Goal: Task Accomplishment & Management: Manage account settings

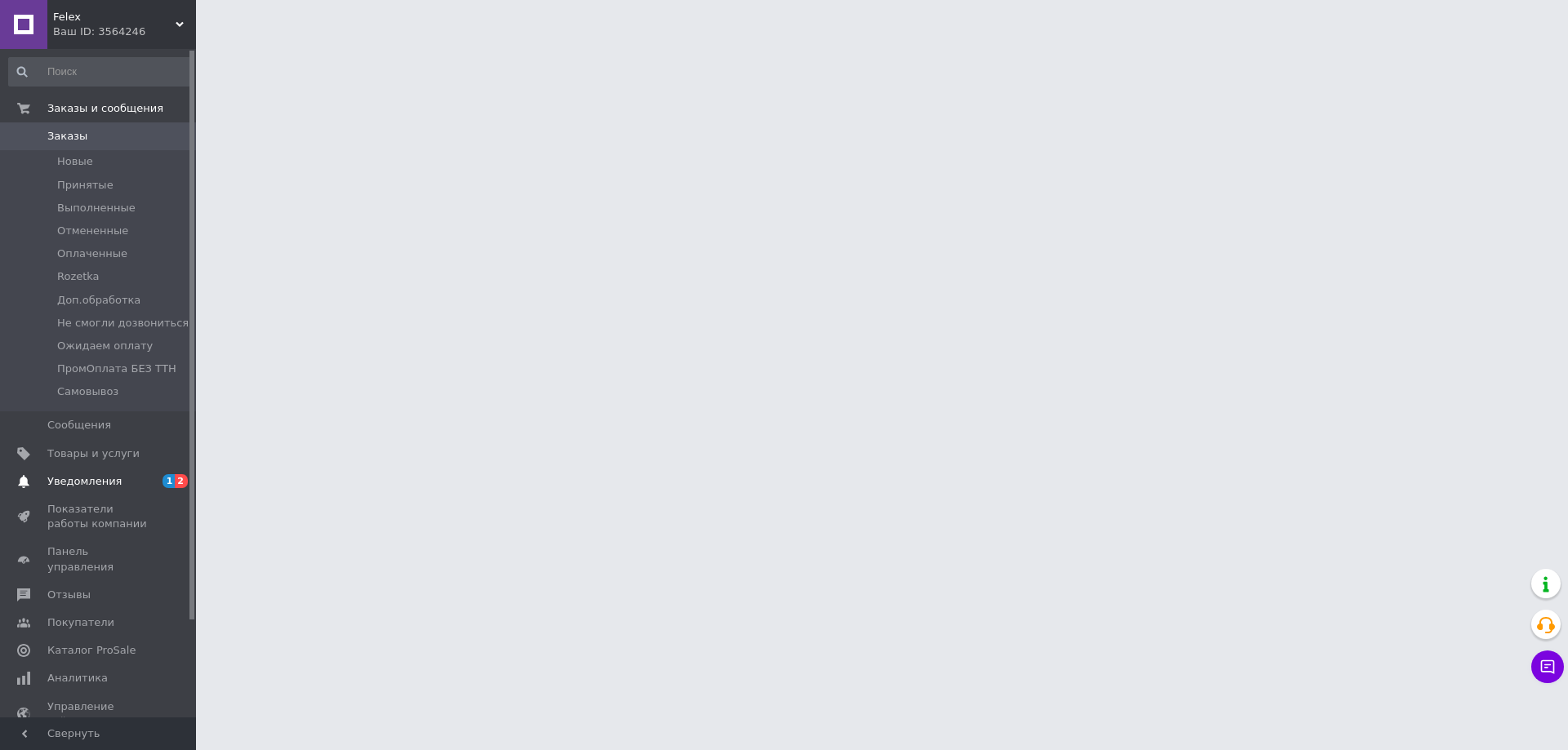
click at [130, 471] on link "Уведомления 1 2" at bounding box center [100, 481] width 201 height 28
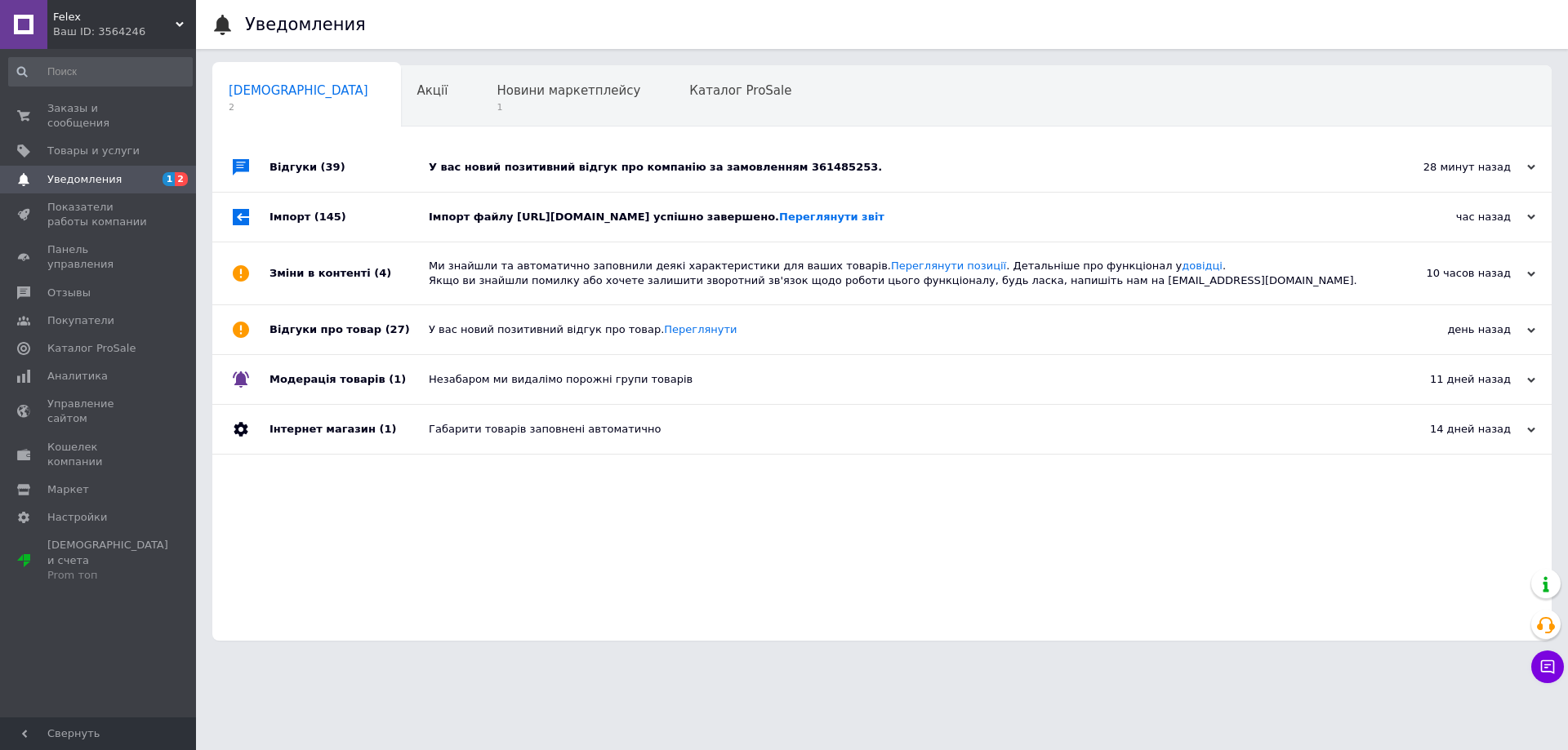
click at [1484, 165] on div "28 минут назад" at bounding box center [1453, 167] width 163 height 14
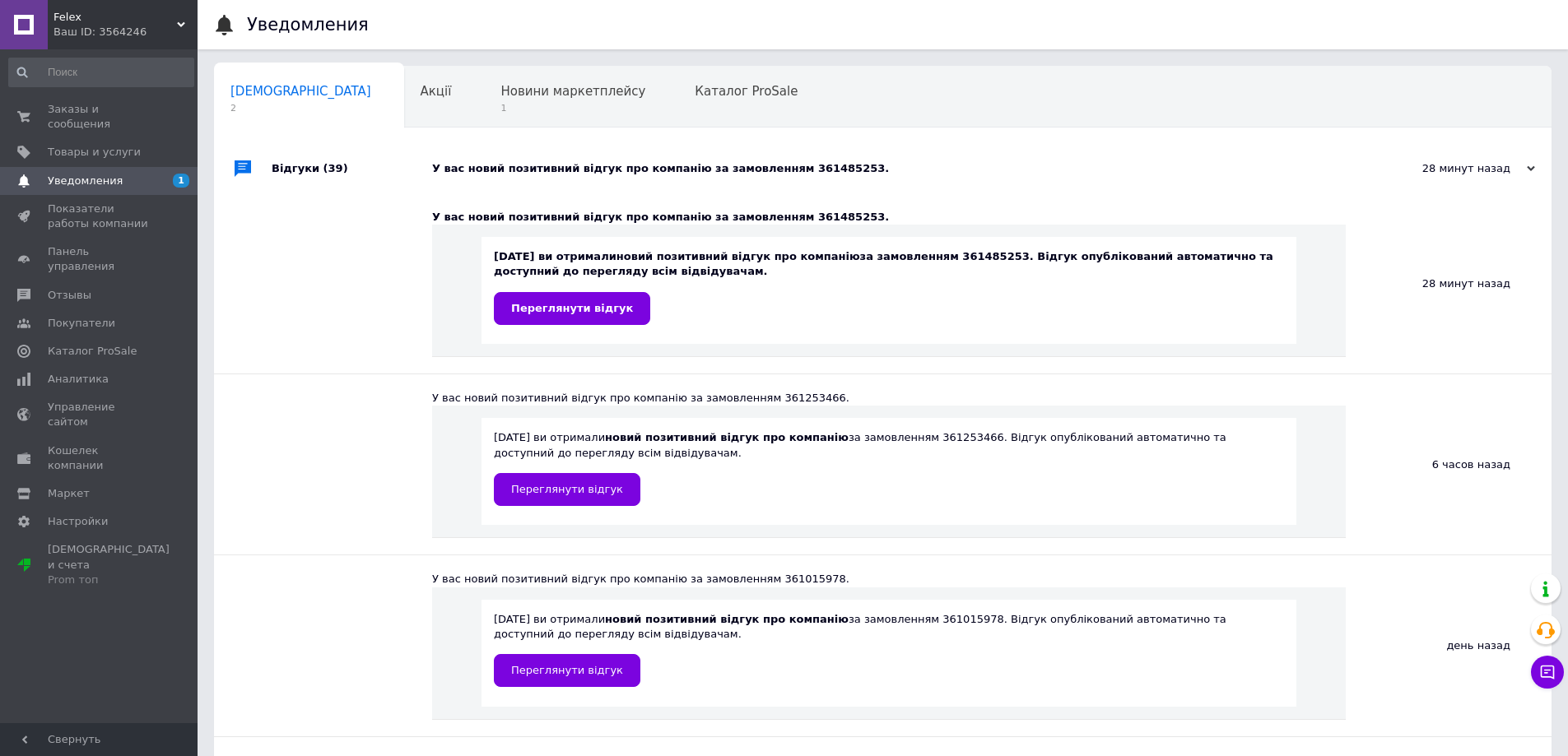
click at [727, 366] on div "У вас новий позитивний відгук про компанію за замовленням 361485253. [DATE] ви …" at bounding box center [889, 284] width 914 height 181
click at [586, 315] on span "Переглянути відгук" at bounding box center [572, 308] width 122 height 13
click at [97, 113] on span "Заказы и сообщения" at bounding box center [99, 117] width 105 height 29
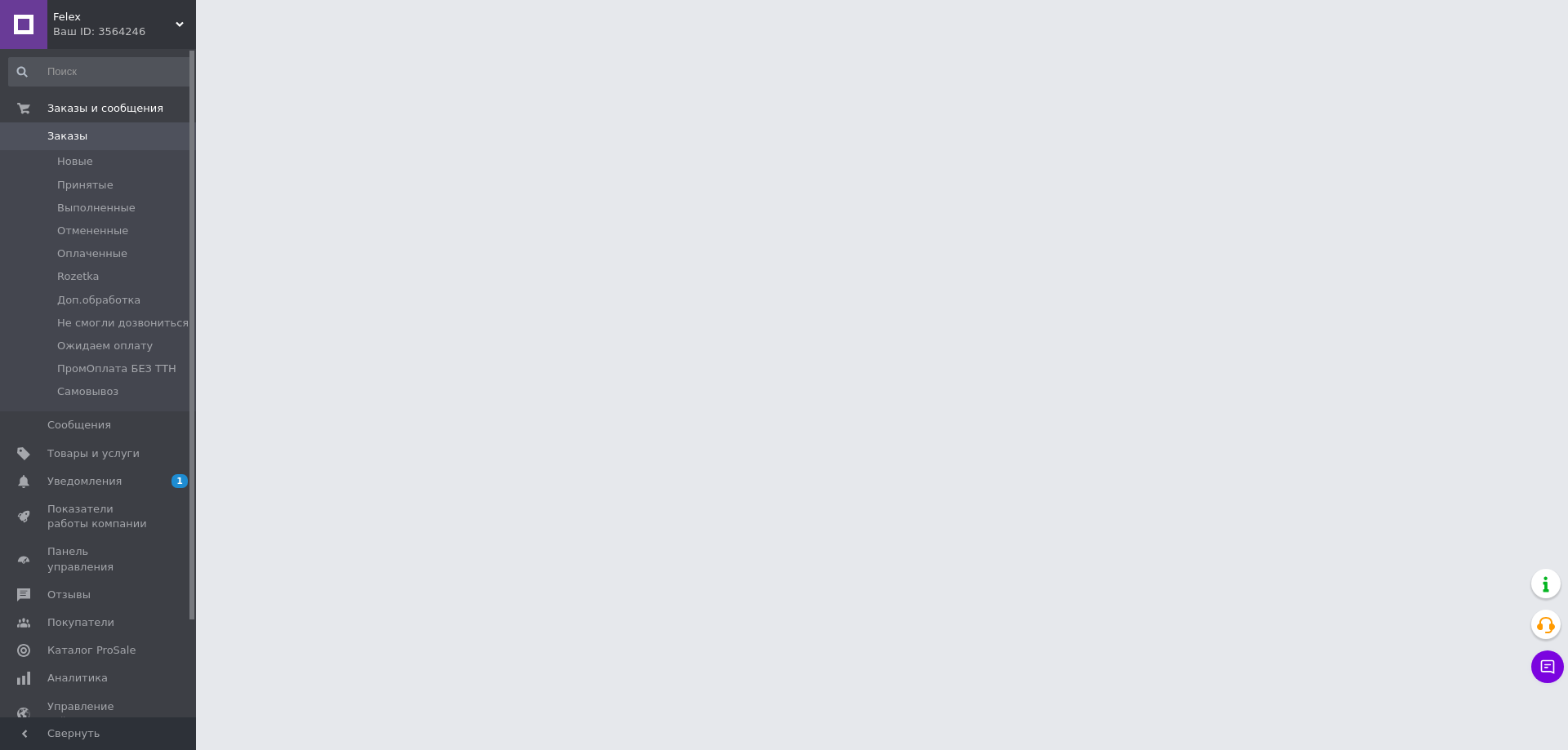
click at [138, 492] on link "Уведомления 1 0" at bounding box center [100, 481] width 201 height 28
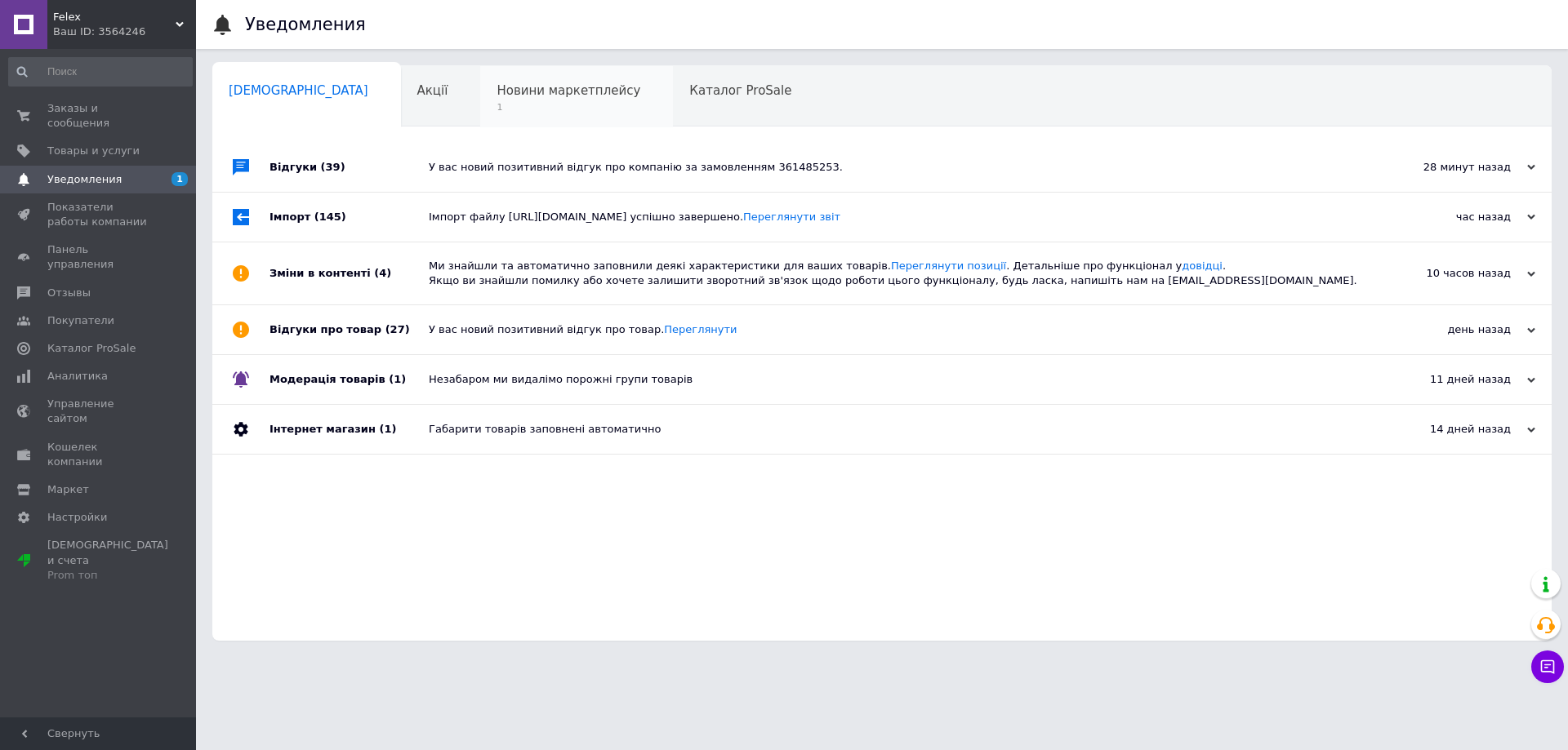
click at [497, 107] on span "1" at bounding box center [568, 108] width 144 height 13
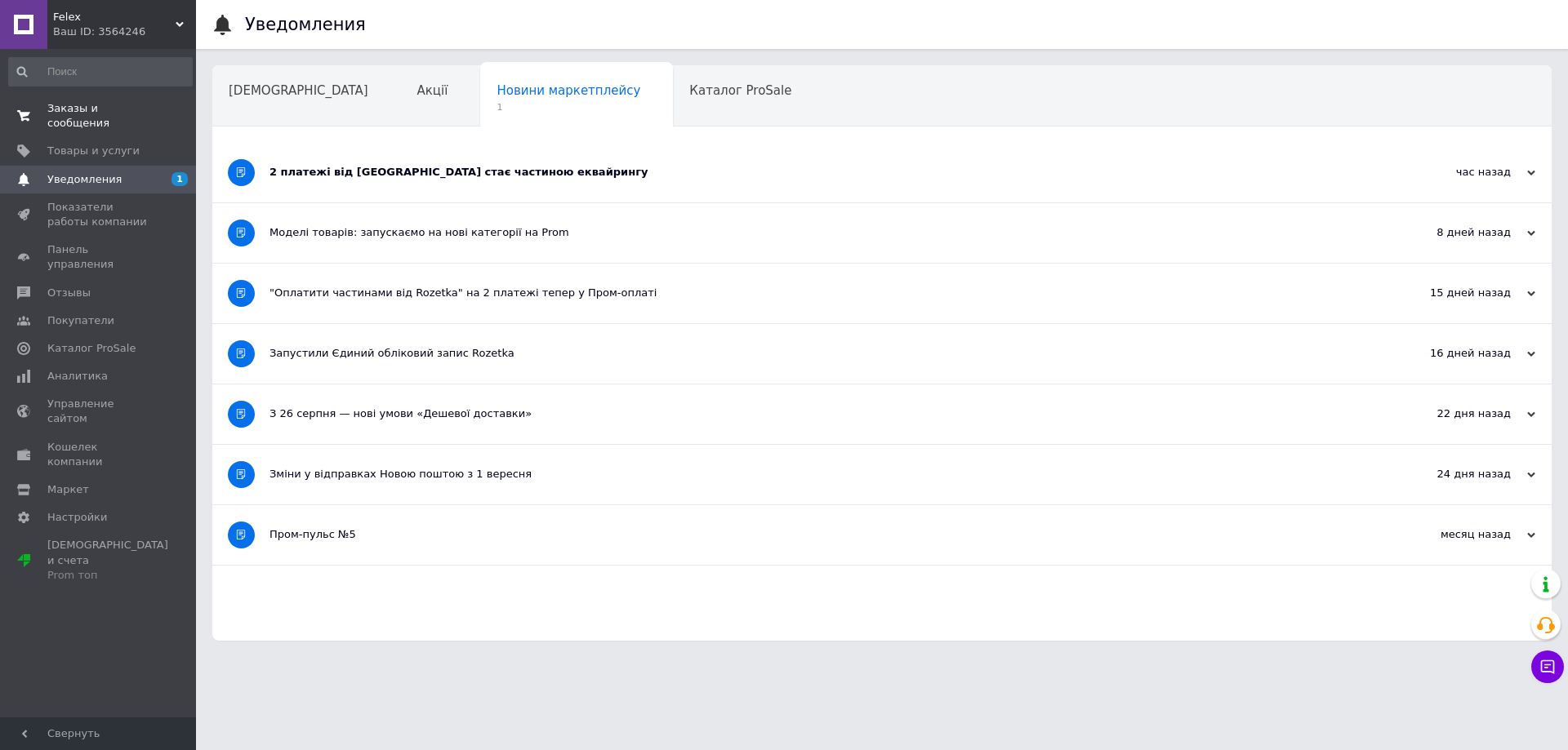
click at [109, 102] on span "Заказы и сообщения" at bounding box center [99, 116] width 104 height 29
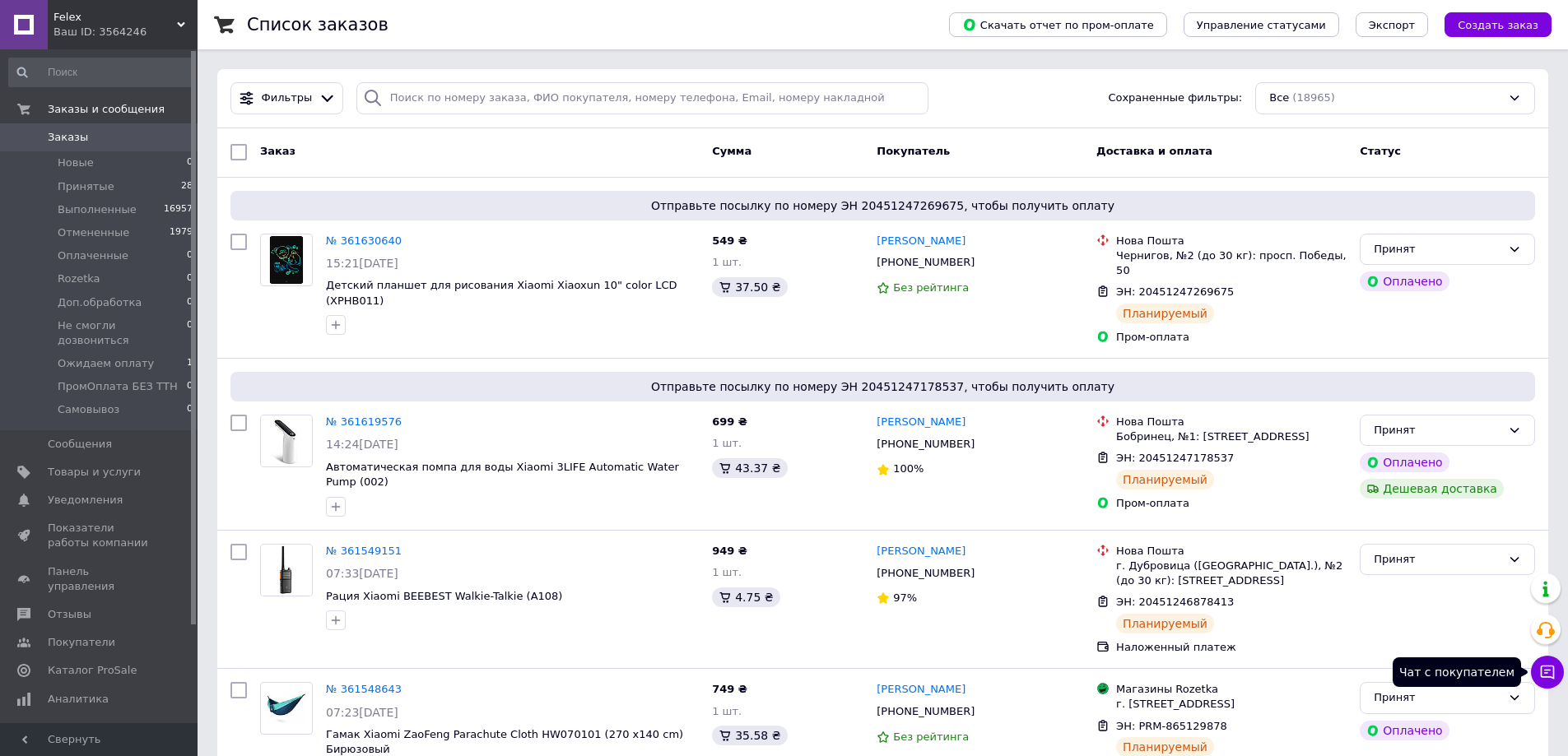
click at [1554, 677] on icon at bounding box center [1547, 672] width 14 height 14
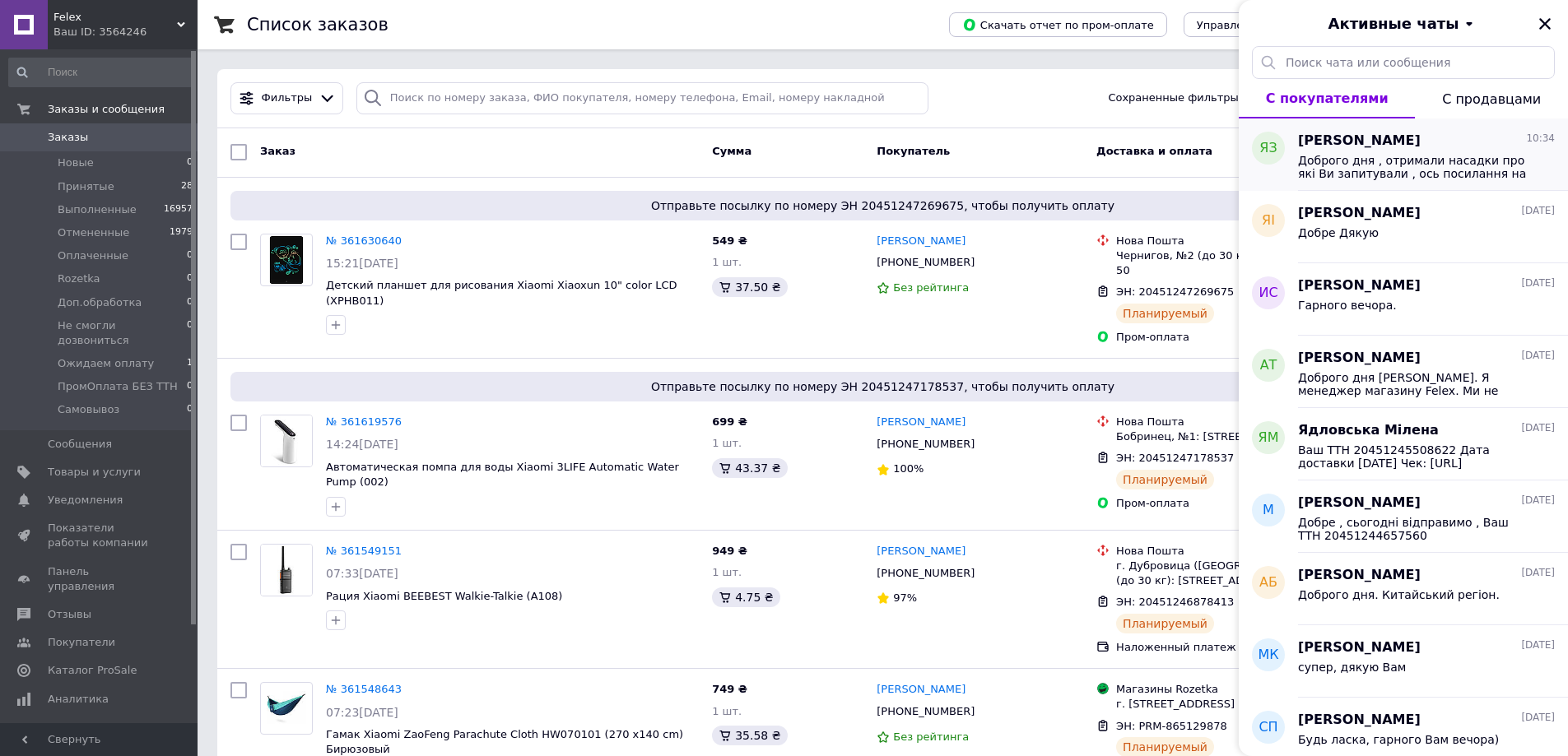
click at [1404, 165] on span "Доброго дня , отримали насадки про які Ви запитували , ось посилання на них з с…" at bounding box center [1415, 167] width 234 height 26
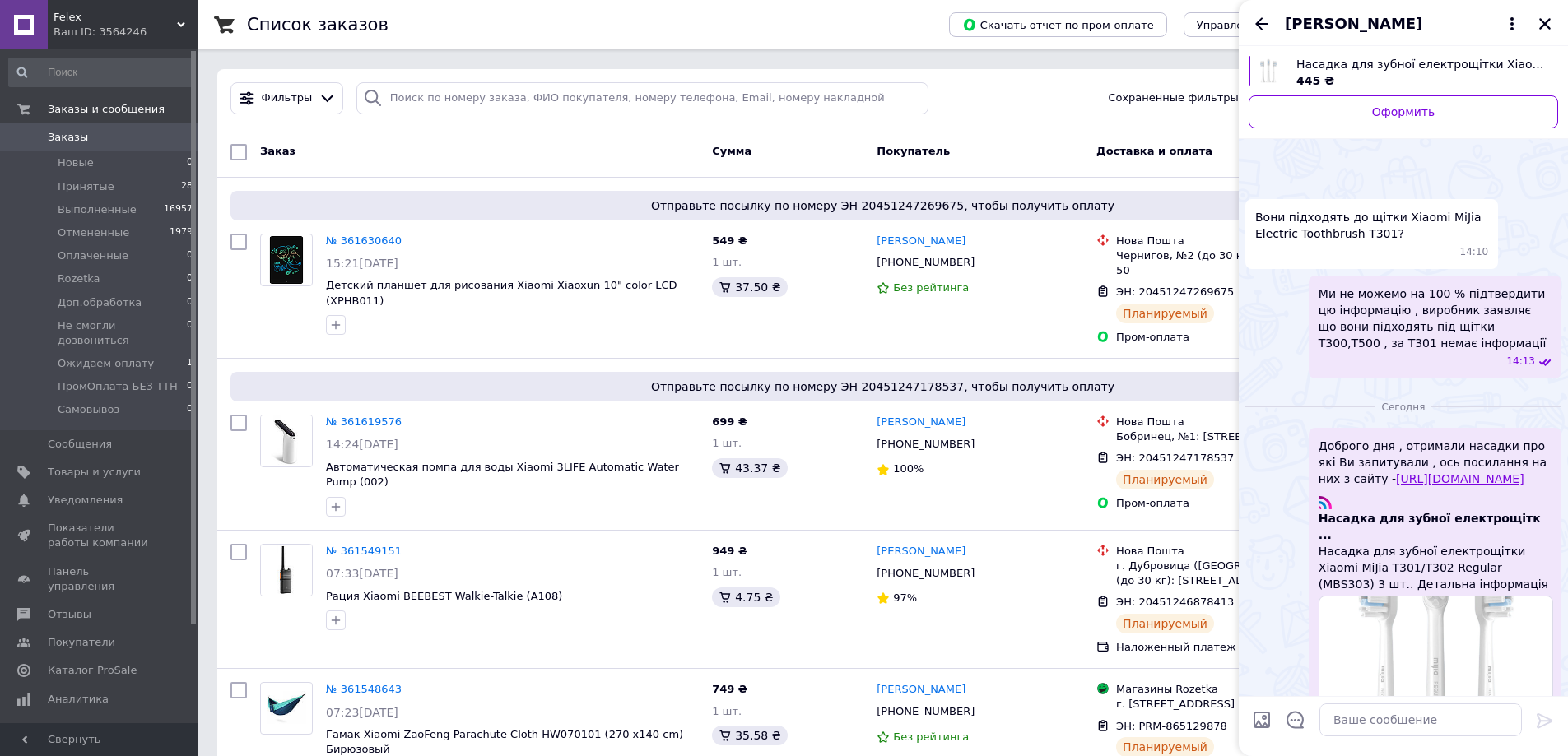
scroll to position [497, 0]
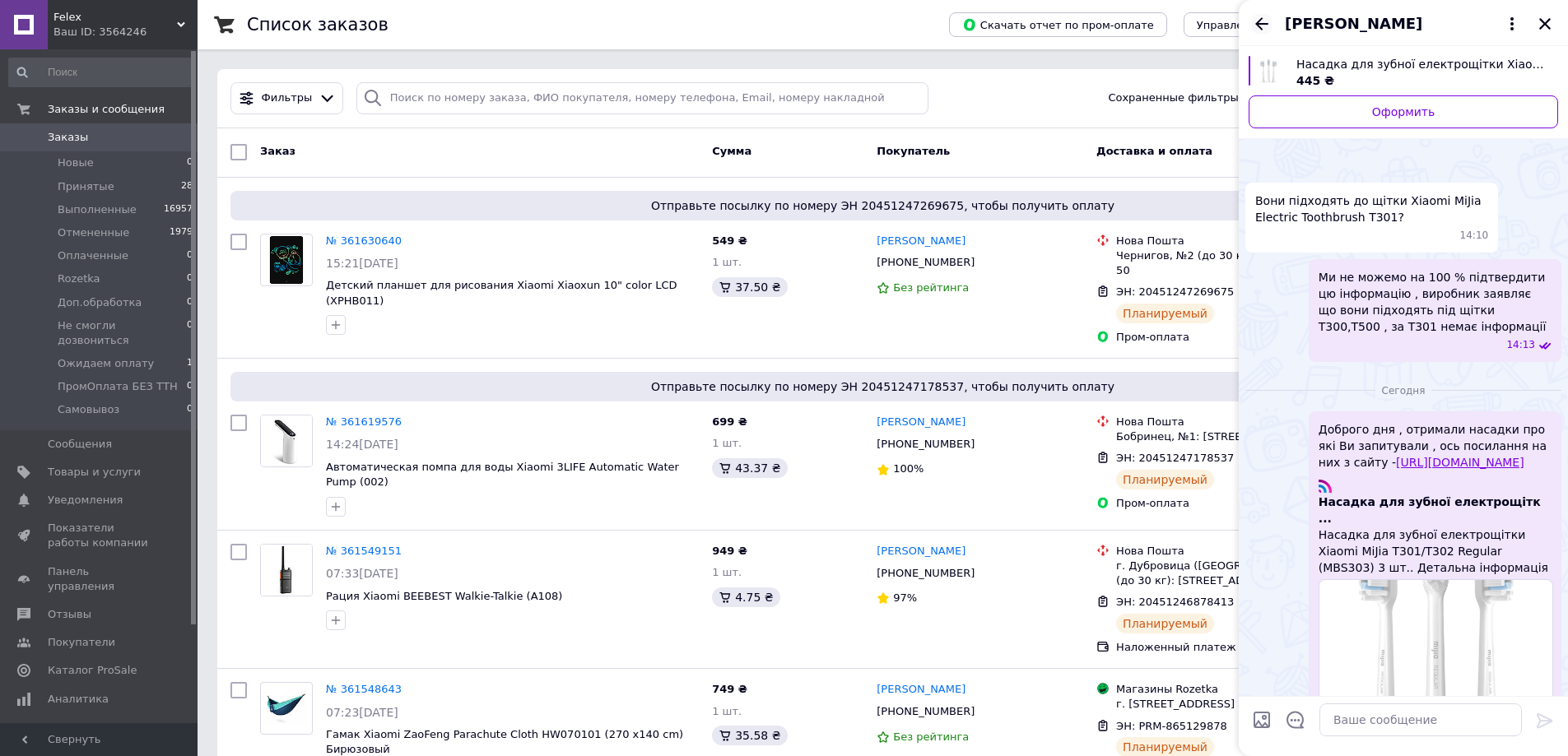
click at [1262, 25] on icon "Назад" at bounding box center [1262, 24] width 20 height 20
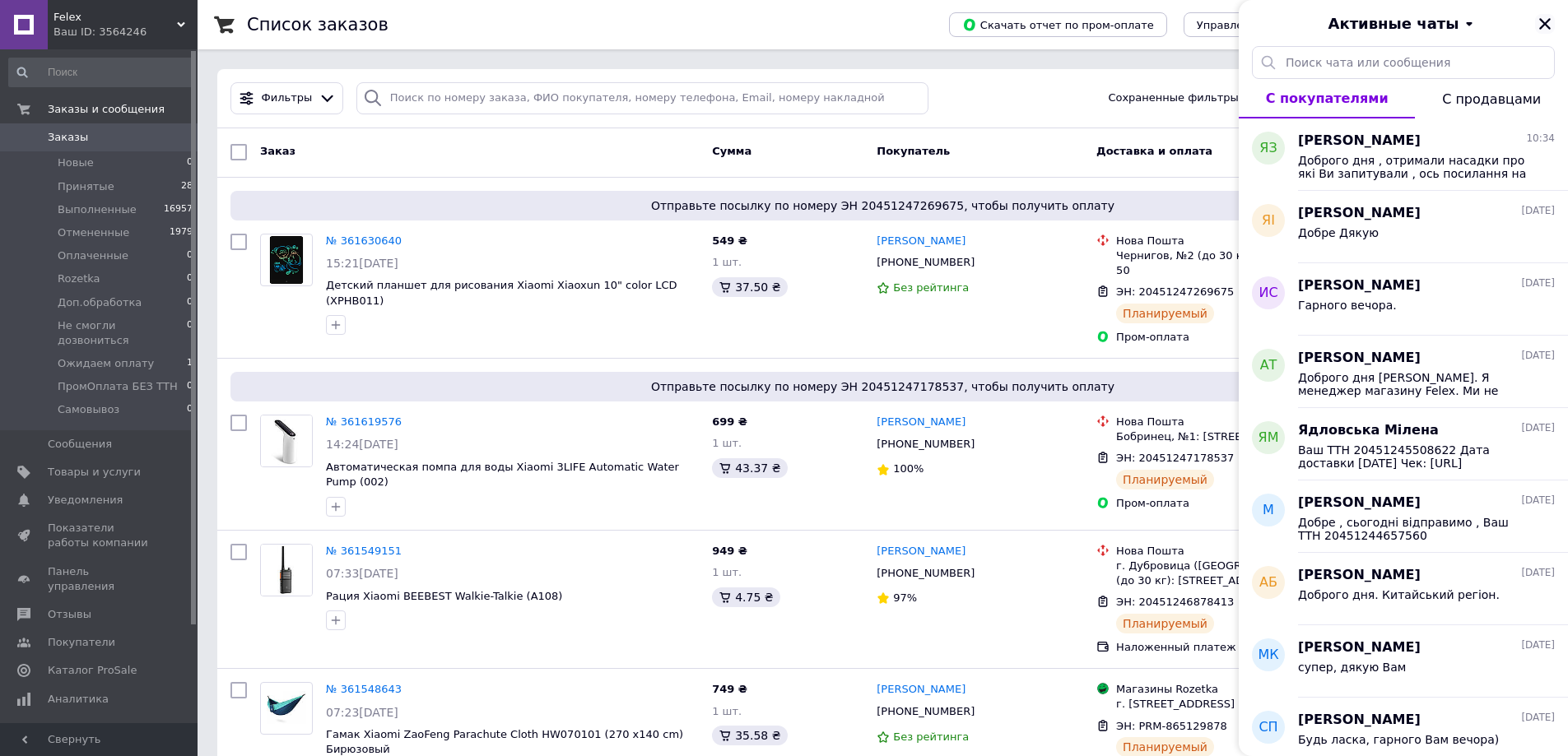
click at [1548, 27] on icon "Закрыть" at bounding box center [1544, 24] width 12 height 12
